Goal: Information Seeking & Learning: Understand process/instructions

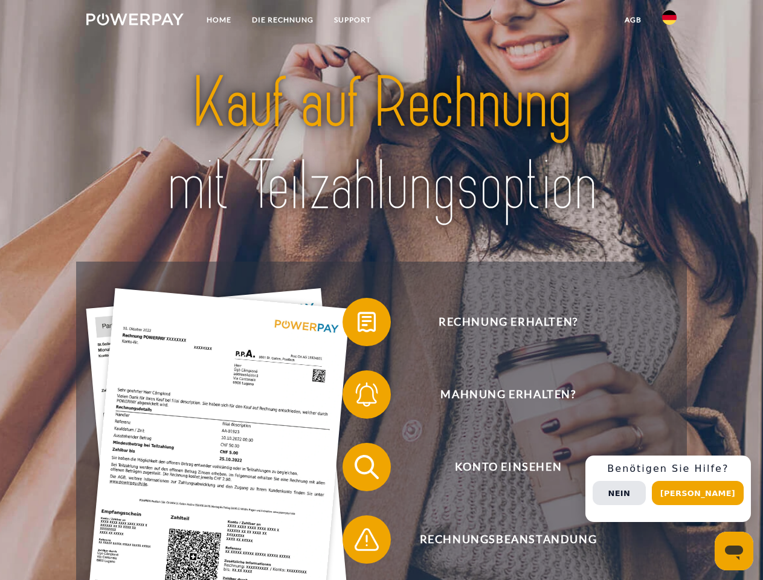
click at [135, 21] on img at bounding box center [134, 19] width 97 height 12
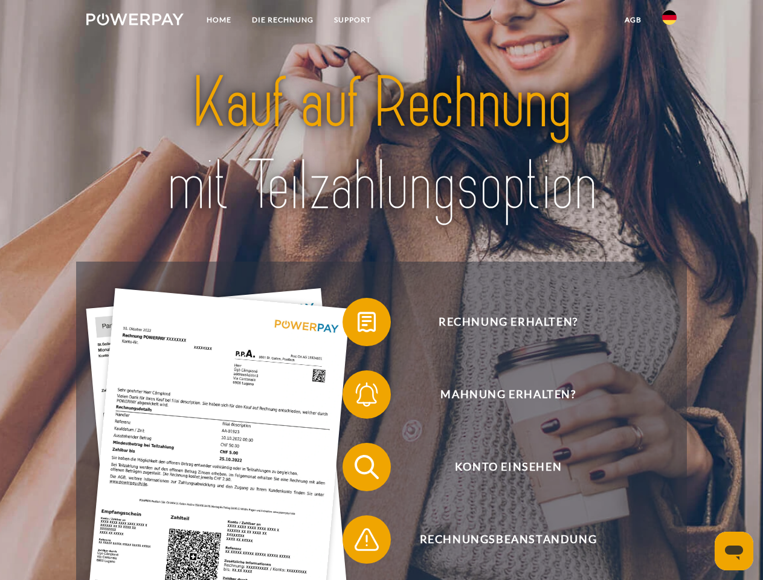
click at [669, 21] on img at bounding box center [669, 17] width 14 height 14
click at [632, 20] on link "agb" at bounding box center [632, 20] width 37 height 22
click at [357, 324] on span at bounding box center [348, 322] width 60 height 60
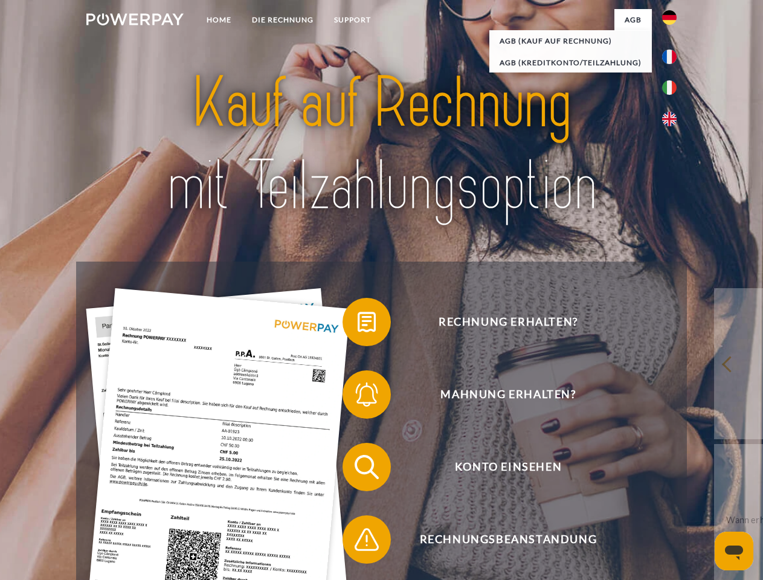
click at [357, 397] on span at bounding box center [348, 394] width 60 height 60
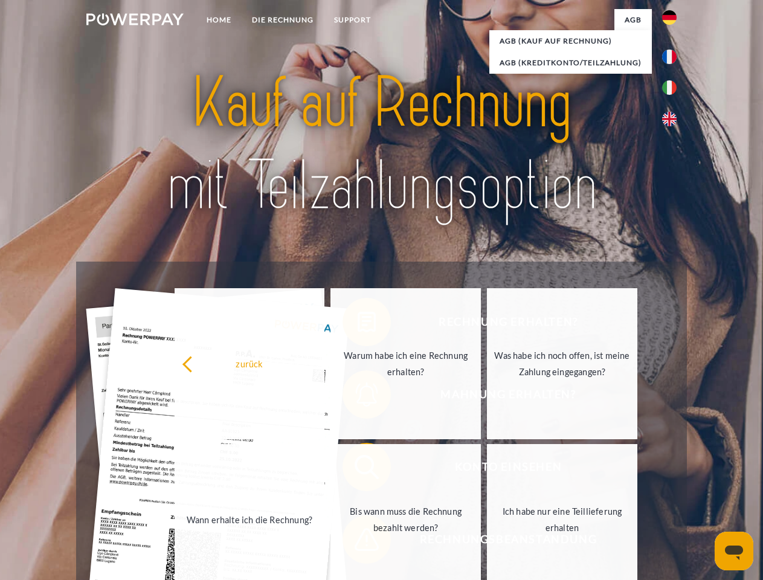
click at [357, 469] on link "Bis wann muss die Rechnung bezahlt werden?" at bounding box center [405, 519] width 150 height 151
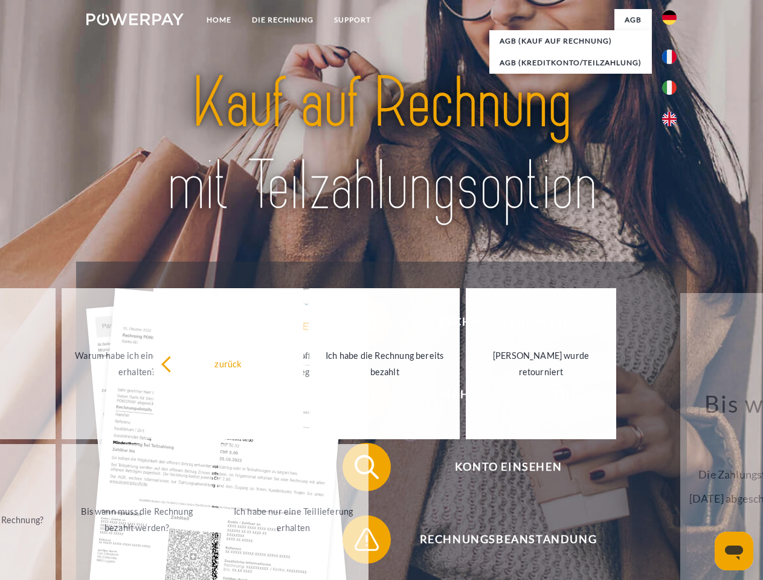
click at [357, 542] on span at bounding box center [348, 539] width 60 height 60
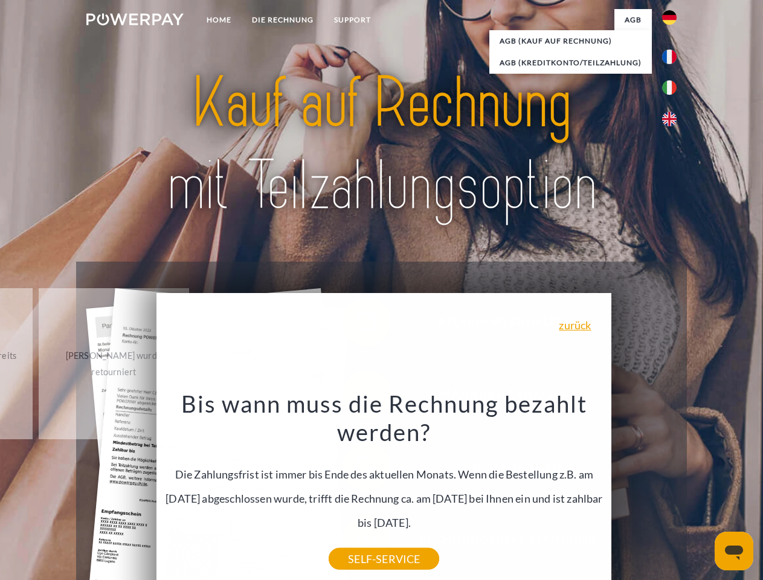
click at [672, 489] on div "Rechnung erhalten? Mahnung erhalten? Konto einsehen" at bounding box center [381, 502] width 610 height 483
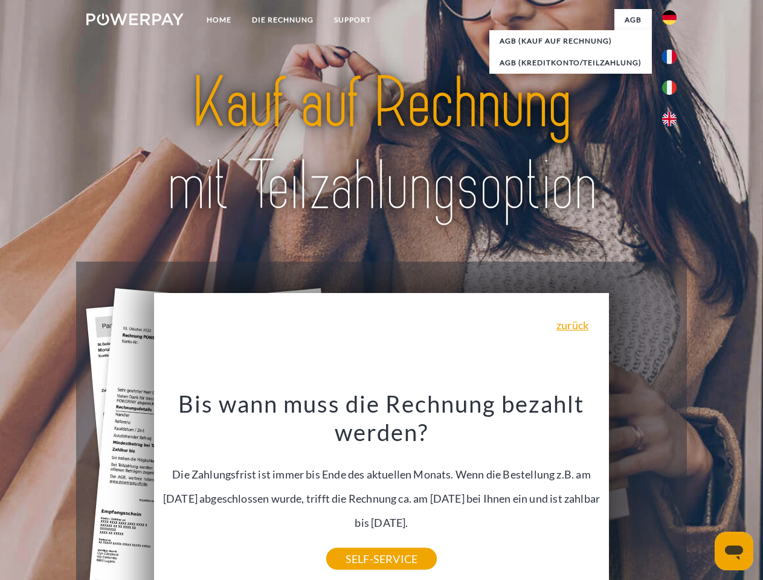
click at [643, 491] on span "Konto einsehen" at bounding box center [508, 467] width 296 height 48
click at [702, 493] on header "Home DIE RECHNUNG SUPPORT" at bounding box center [381, 417] width 763 height 834
